Goal: Navigation & Orientation: Find specific page/section

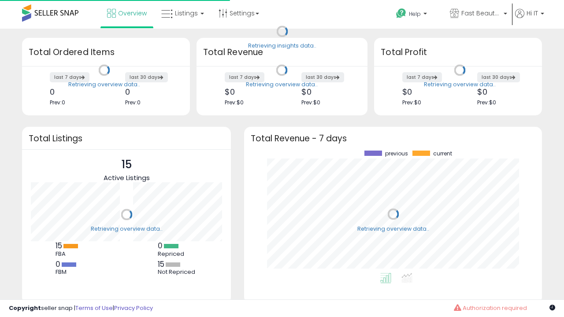
scroll to position [122, 280]
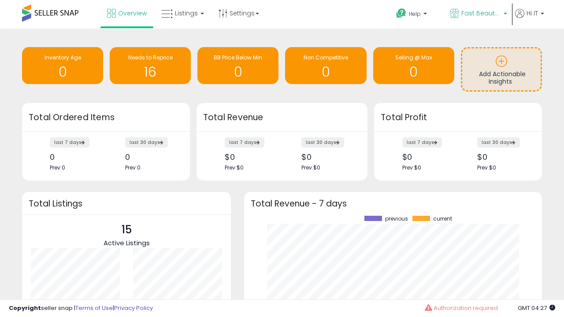
click at [477, 14] on span "Fast Beauty ([GEOGRAPHIC_DATA])" at bounding box center [481, 13] width 40 height 9
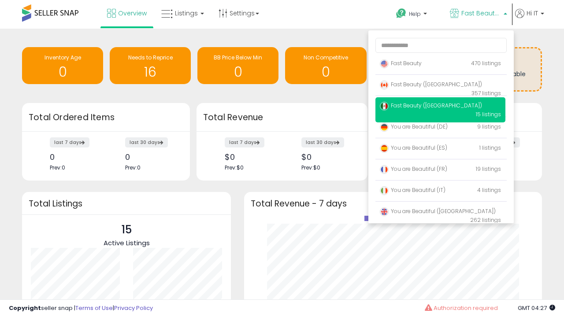
click at [440, 65] on p "Fast Beauty 470 listings" at bounding box center [440, 64] width 130 height 18
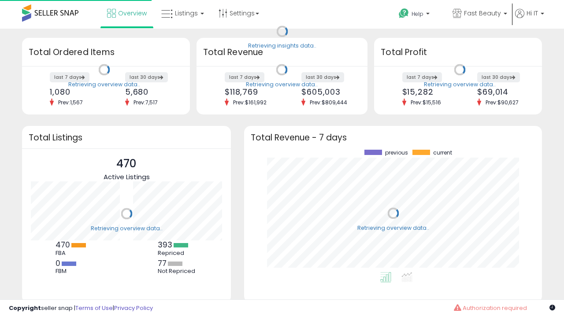
scroll to position [122, 280]
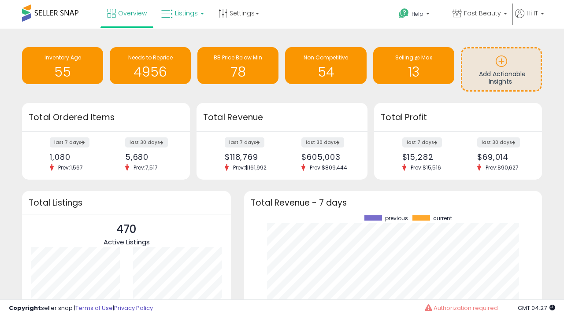
click at [181, 13] on span "Listings" at bounding box center [186, 13] width 23 height 9
